Goal: Information Seeking & Learning: Learn about a topic

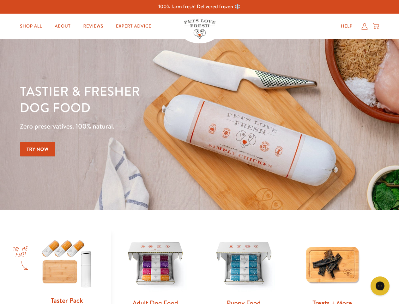
click at [200, 152] on div "Tastier & fresher dog food Zero preservatives. 100% natural. Try Now" at bounding box center [140, 125] width 240 height 84
click at [381, 286] on icon "Open gorgias live chat" at bounding box center [380, 285] width 6 height 6
